Goal: Task Accomplishment & Management: Manage account settings

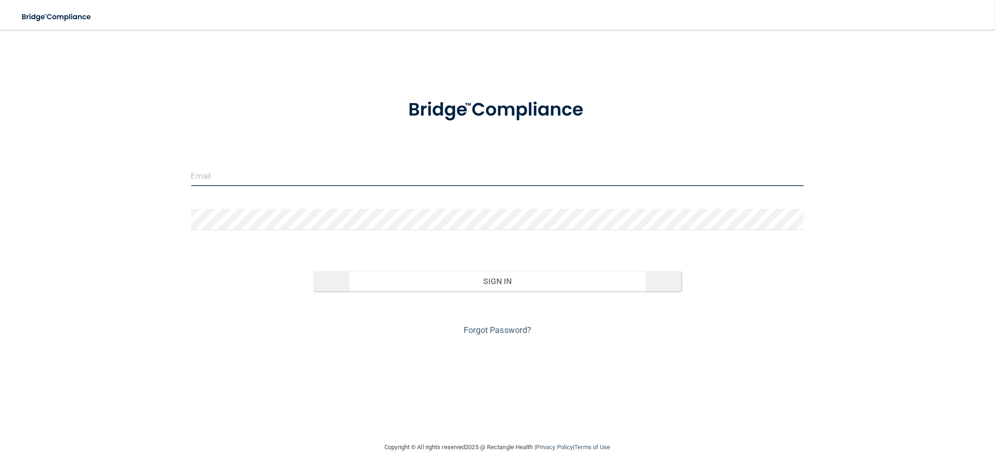
type input "[EMAIL_ADDRESS][DOMAIN_NAME]"
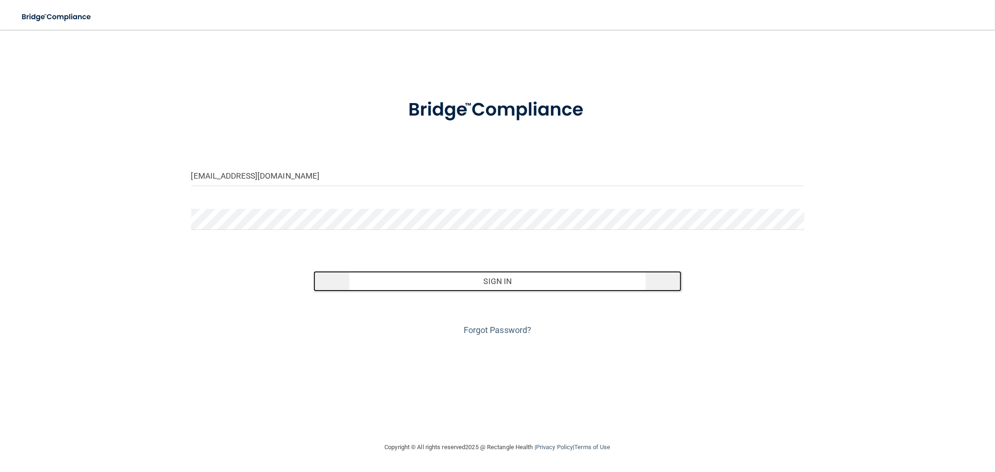
click at [513, 281] on button "Sign In" at bounding box center [497, 281] width 368 height 21
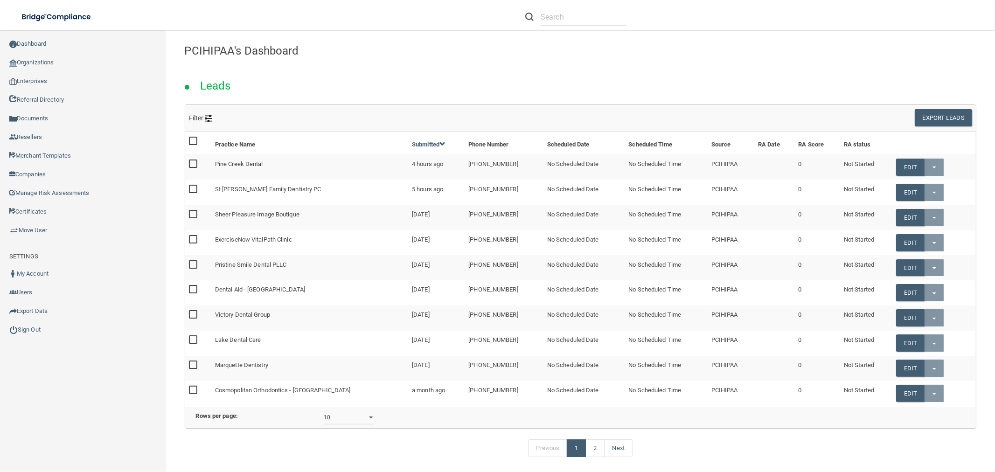
click at [559, 6] on li at bounding box center [575, 17] width 115 height 34
click at [551, 17] on input "text" at bounding box center [583, 16] width 85 height 17
paste input "John Redmond Orthodontics"
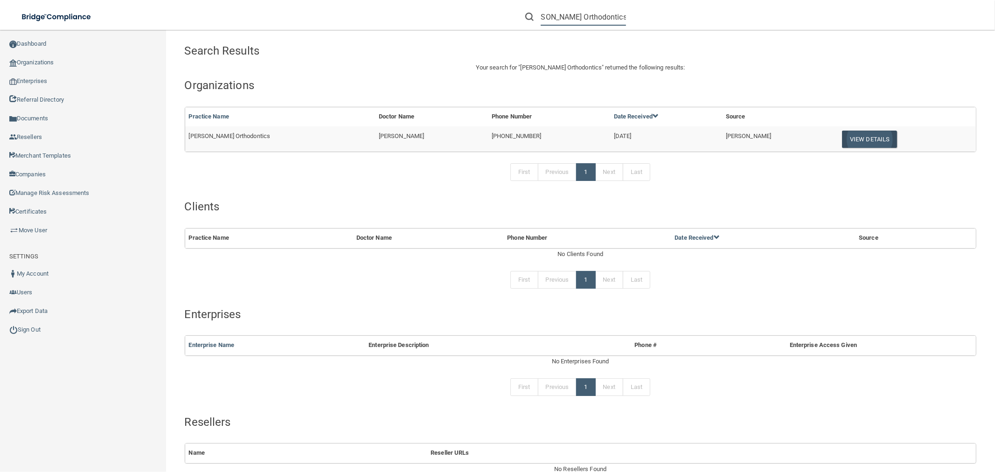
type input "John Redmond Orthodontics"
click at [849, 136] on button "View Details" at bounding box center [869, 139] width 55 height 17
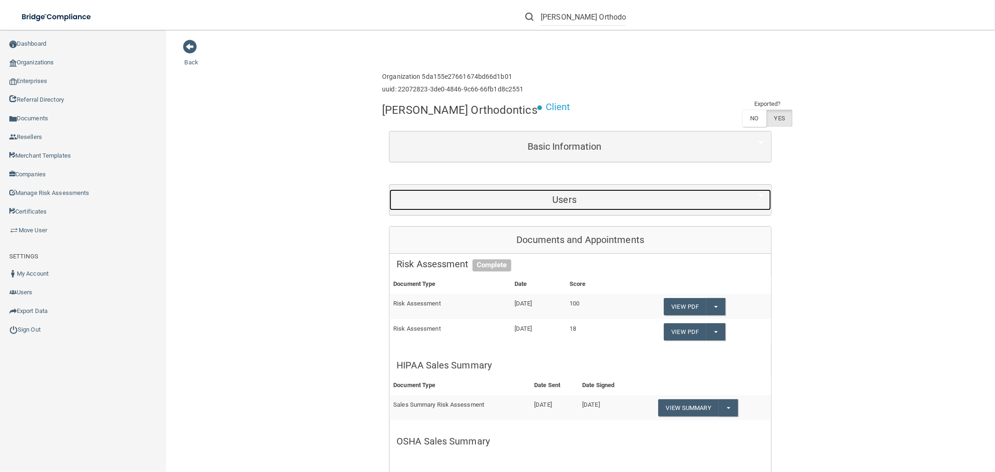
click at [565, 205] on h5 "Users" at bounding box center [564, 200] width 336 height 10
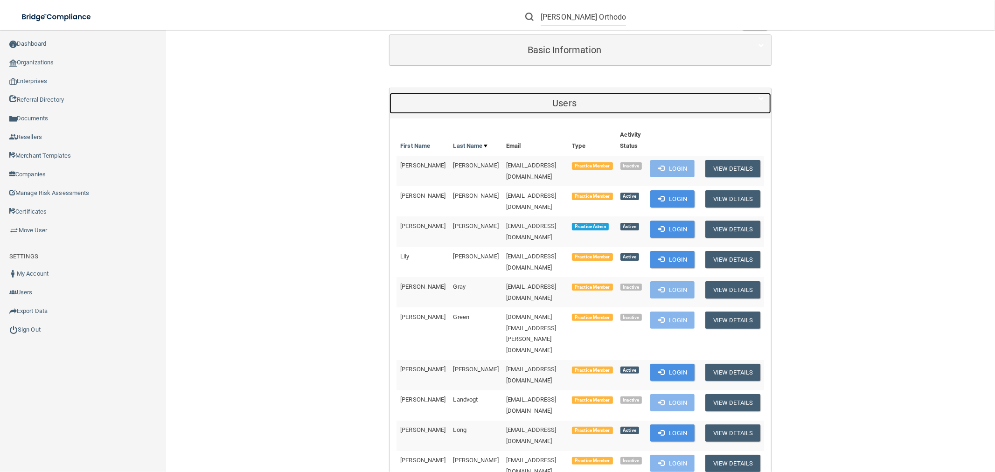
scroll to position [104, 0]
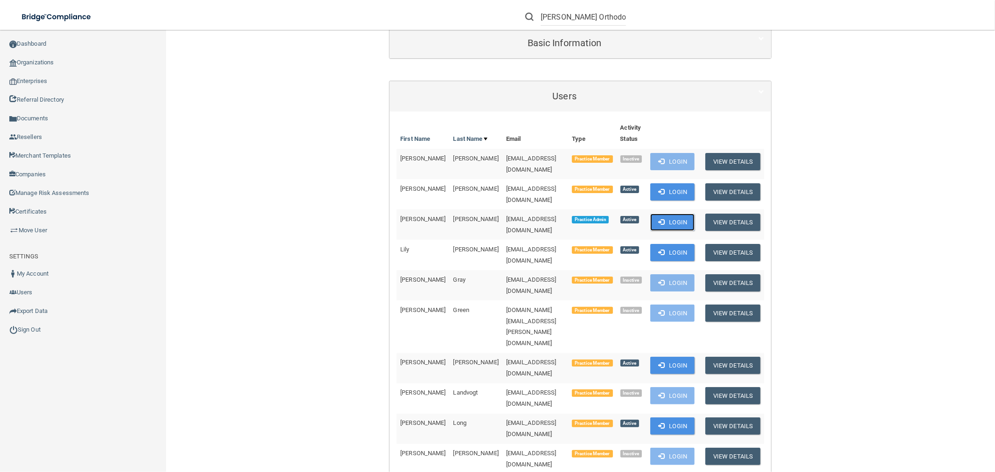
click at [663, 231] on button "Login" at bounding box center [672, 222] width 44 height 17
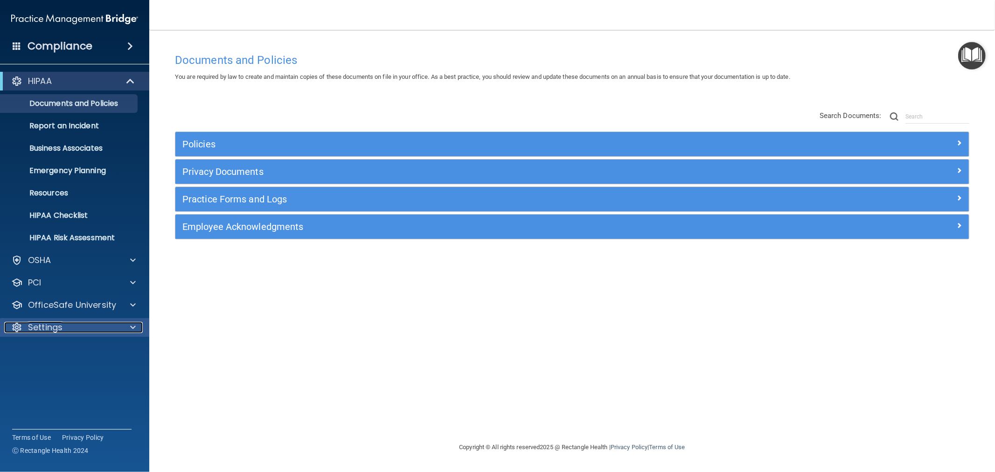
click at [133, 325] on span at bounding box center [133, 327] width 6 height 11
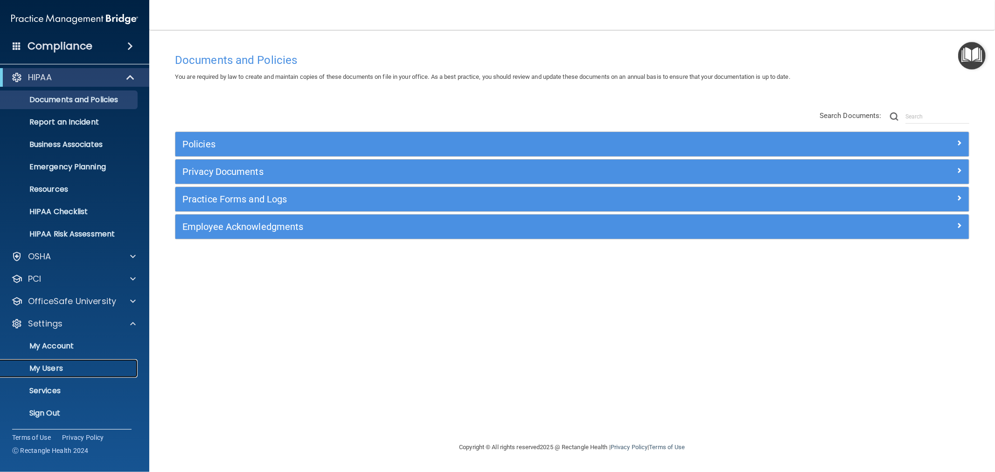
click at [74, 370] on p "My Users" at bounding box center [69, 368] width 127 height 9
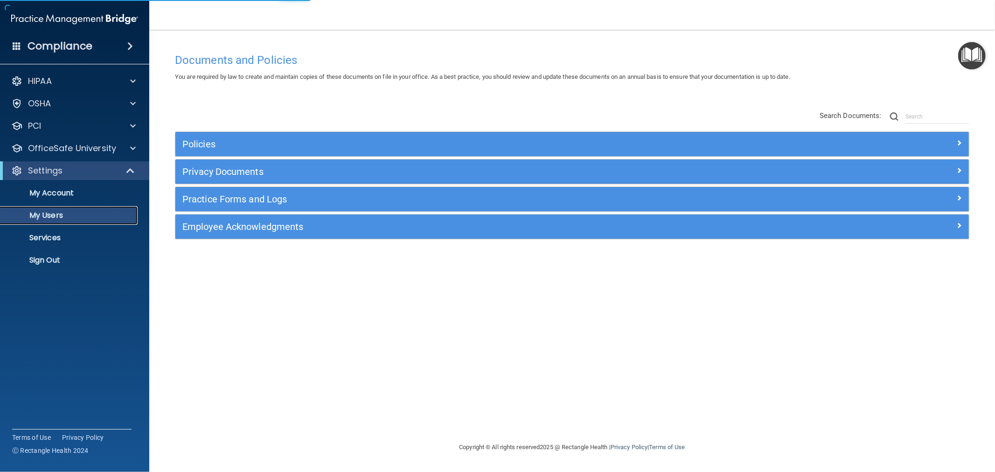
select select "20"
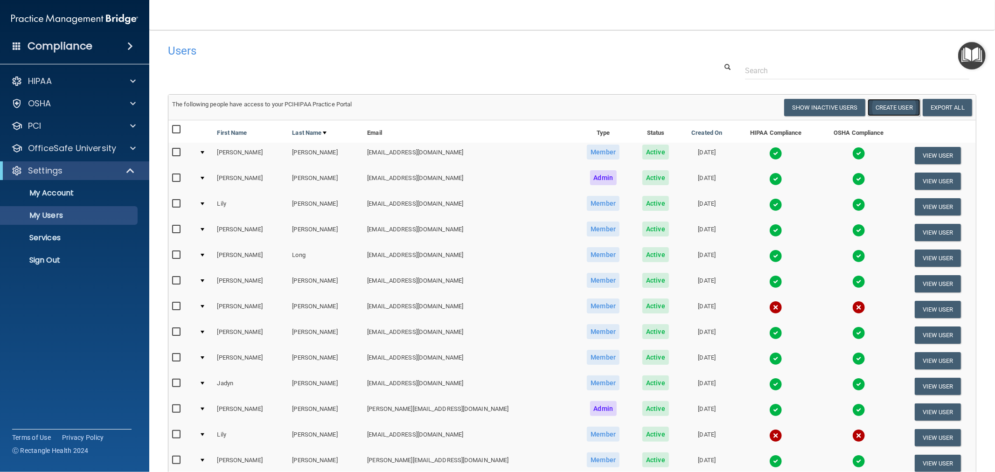
click at [891, 109] on button "Create User" at bounding box center [894, 107] width 53 height 17
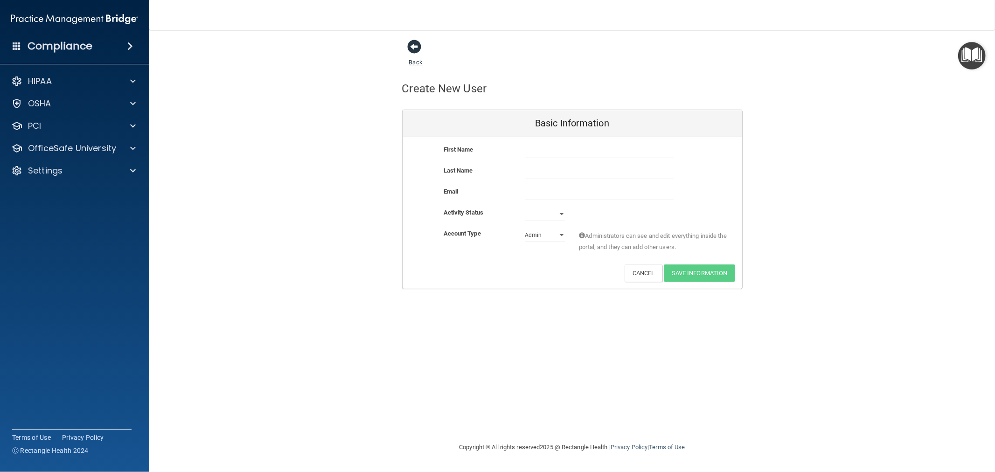
click at [412, 47] on span at bounding box center [415, 47] width 14 height 14
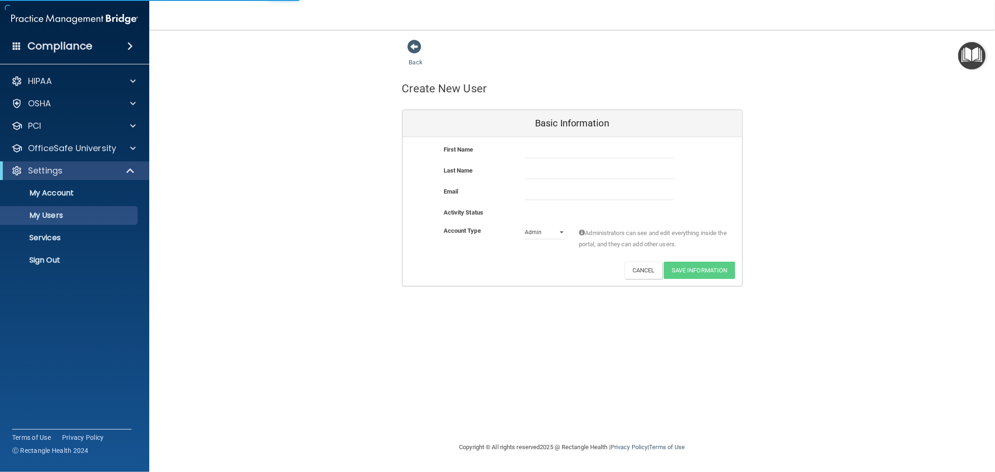
select select "20"
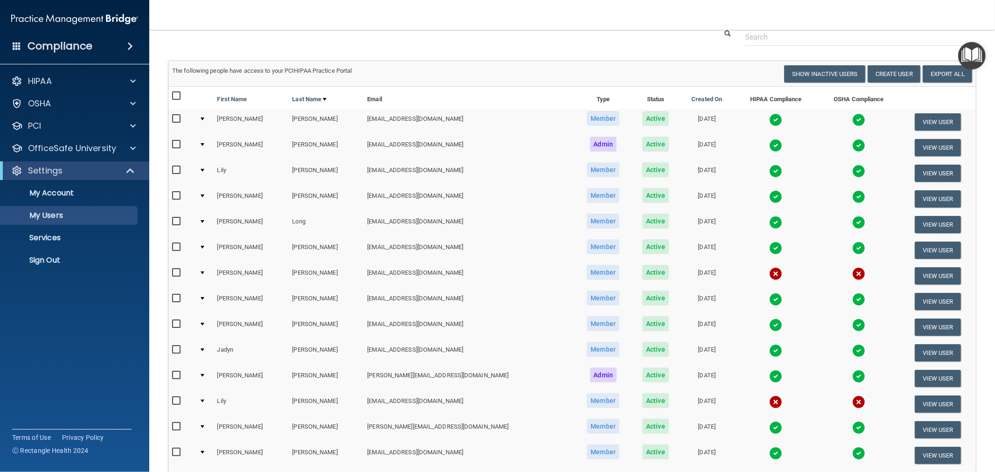
scroll to position [52, 0]
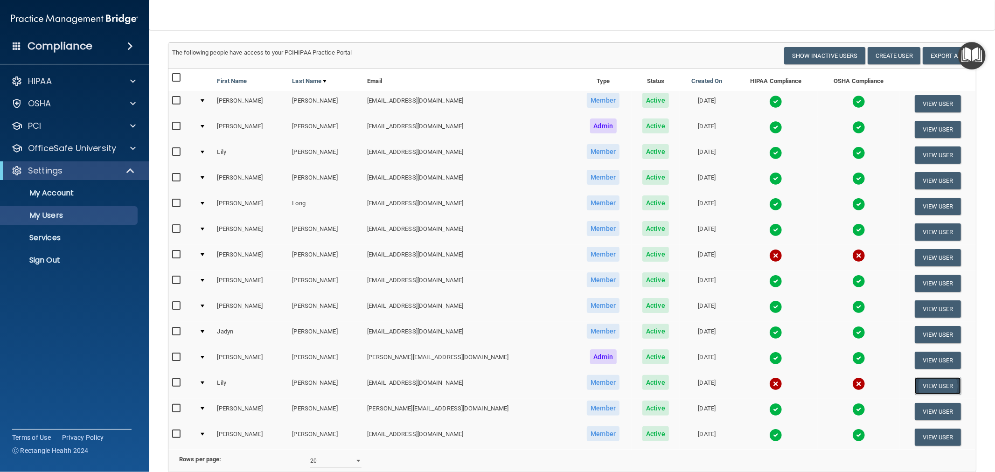
click at [925, 380] on button "View User" at bounding box center [938, 385] width 46 height 17
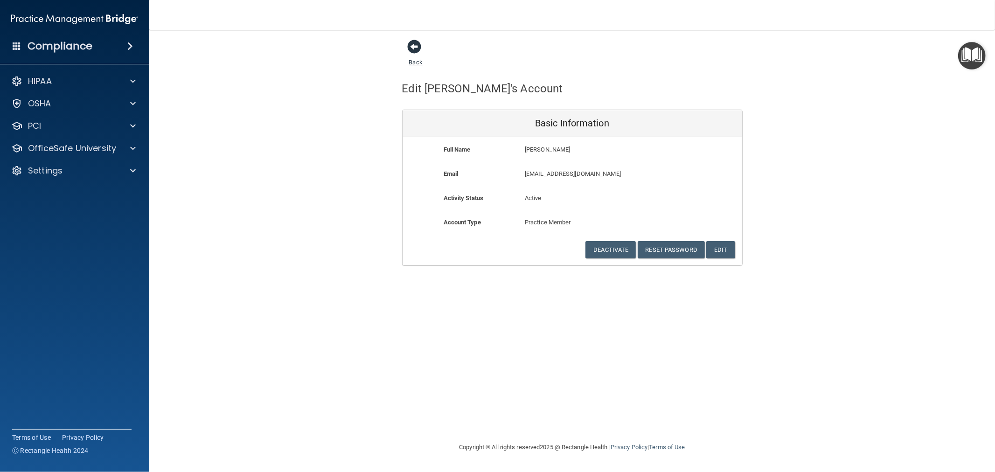
click at [413, 47] on span at bounding box center [415, 47] width 14 height 14
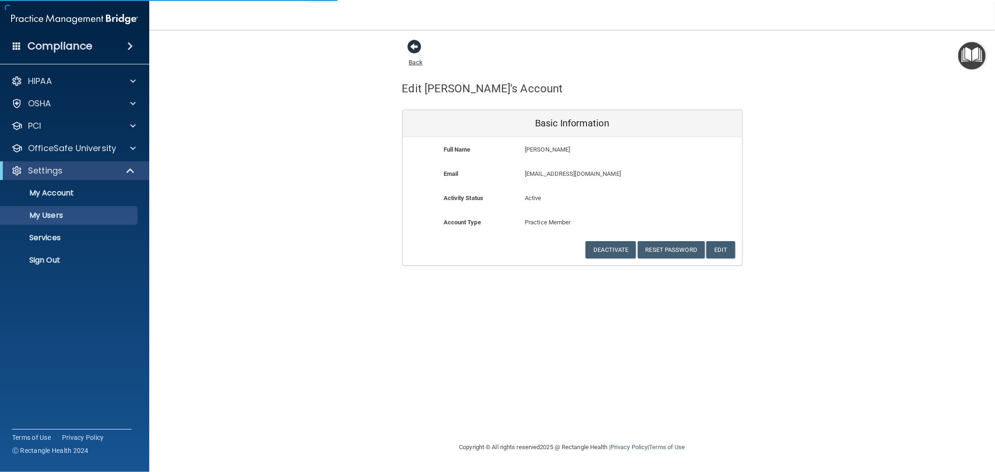
select select "20"
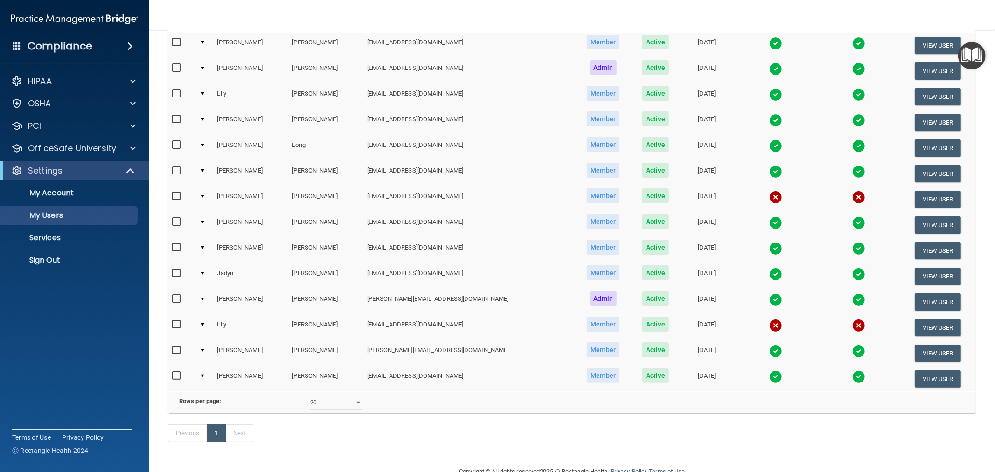
scroll to position [143, 0]
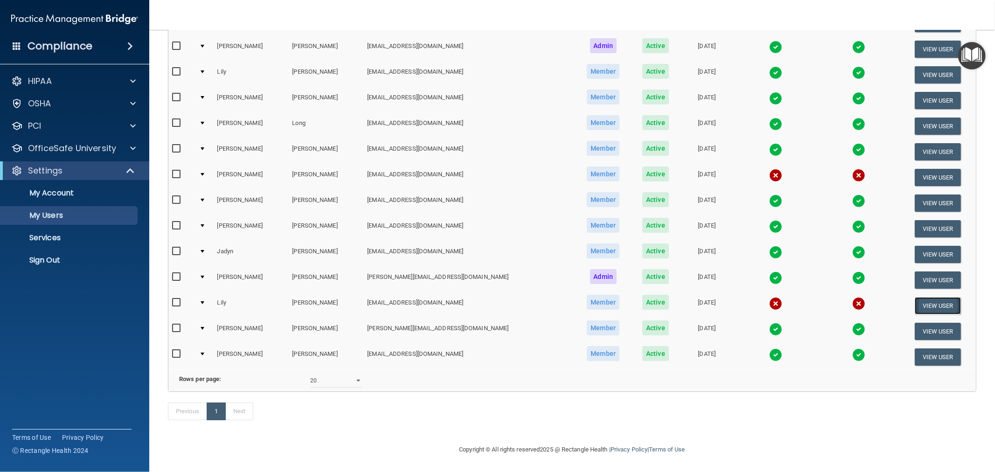
click at [932, 297] on button "View User" at bounding box center [938, 305] width 46 height 17
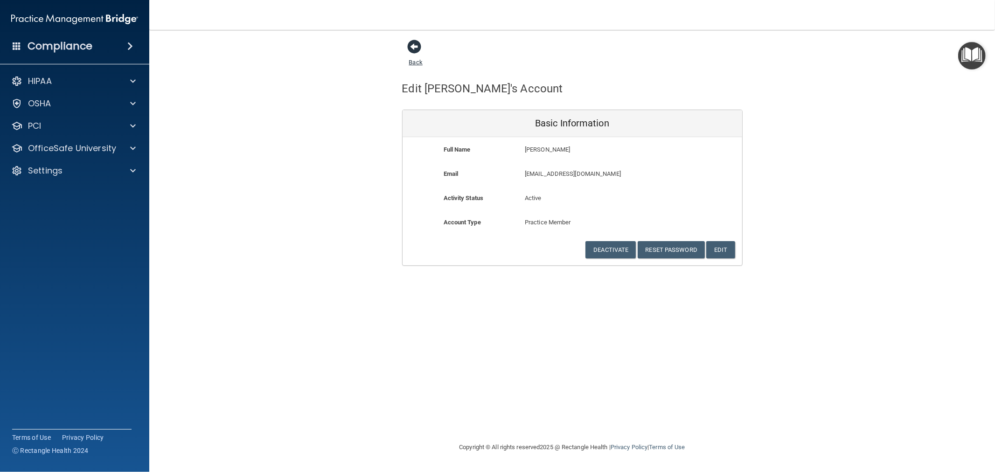
click at [415, 45] on span at bounding box center [415, 47] width 14 height 14
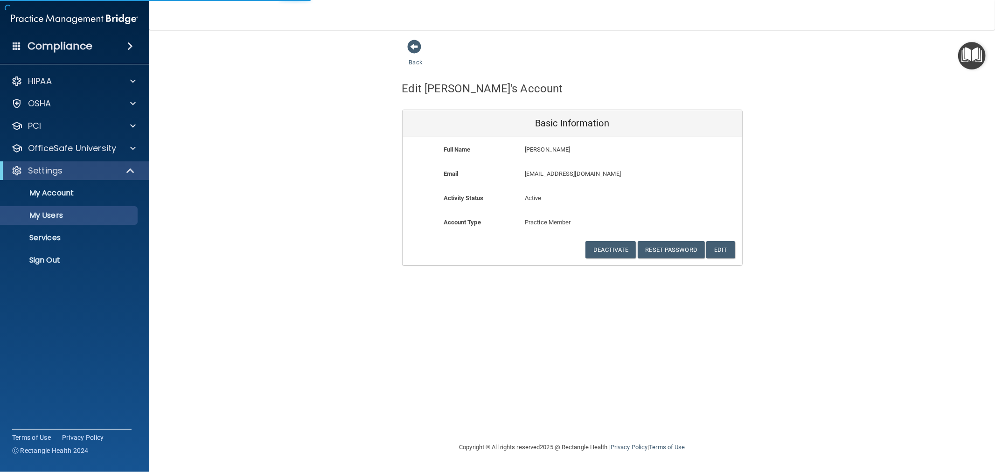
select select "20"
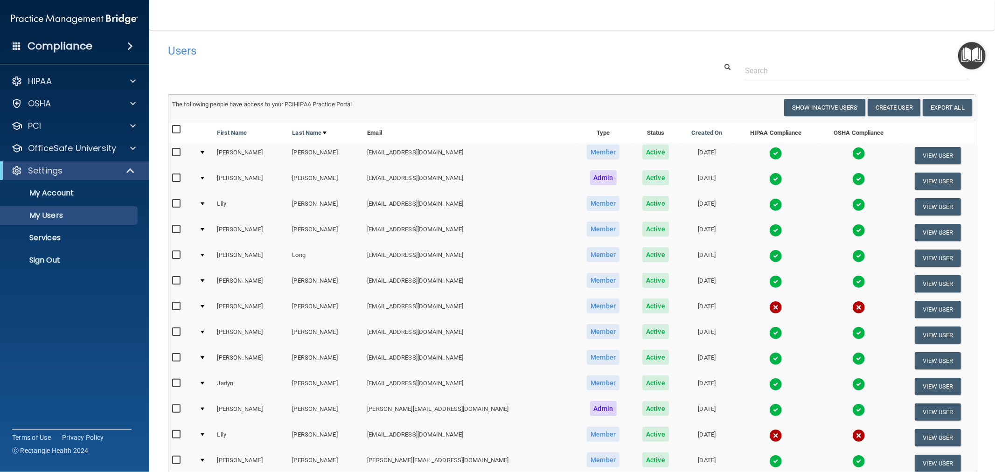
click at [299, 68] on div at bounding box center [572, 70] width 822 height 17
click at [61, 257] on p "Sign Out" at bounding box center [69, 260] width 127 height 9
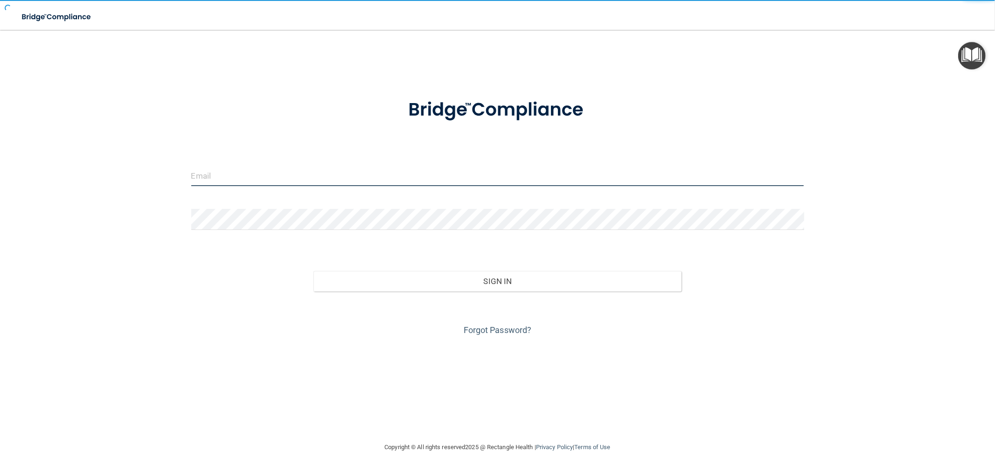
type input "[EMAIL_ADDRESS][DOMAIN_NAME]"
